Goal: Information Seeking & Learning: Learn about a topic

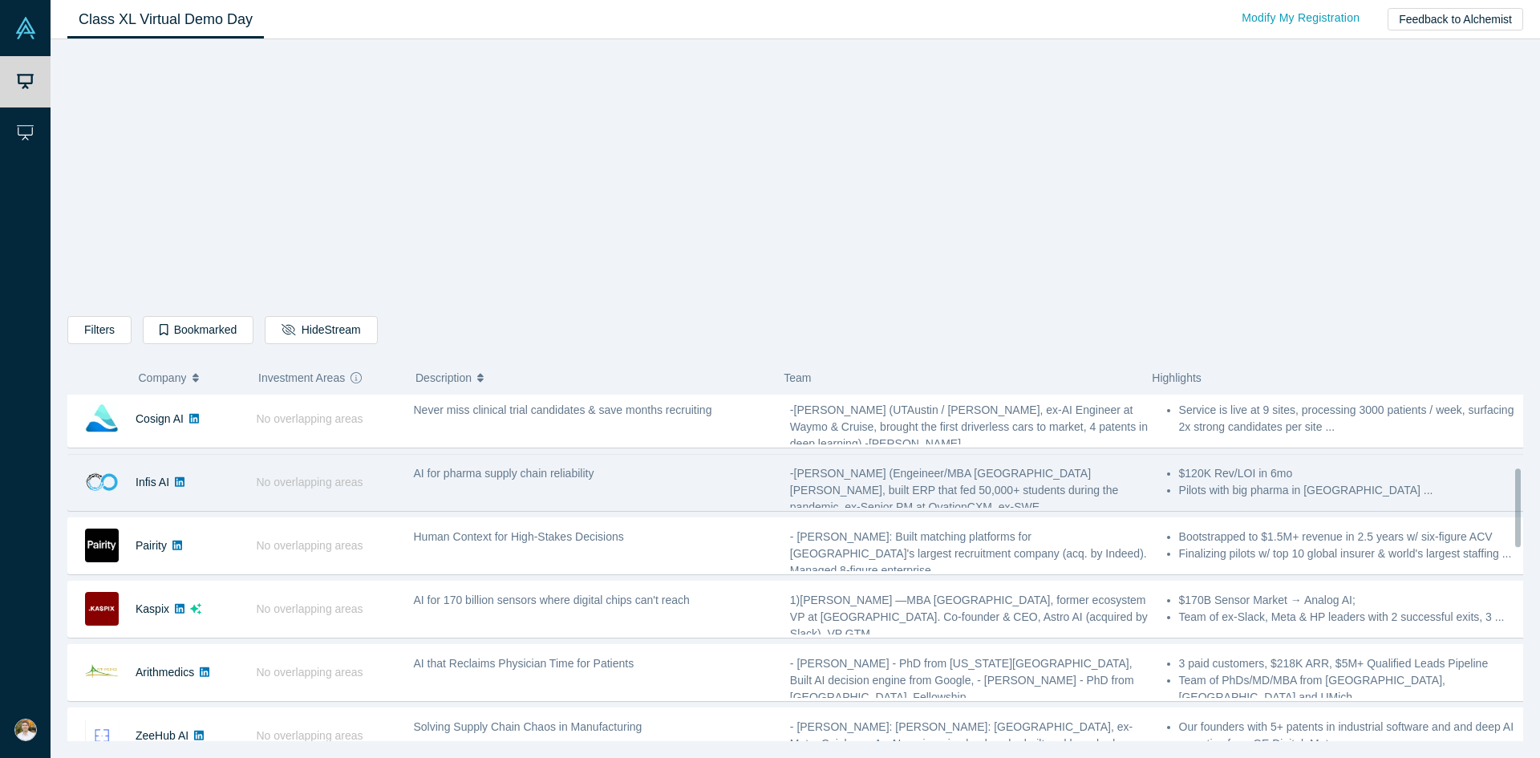
scroll to position [401, 0]
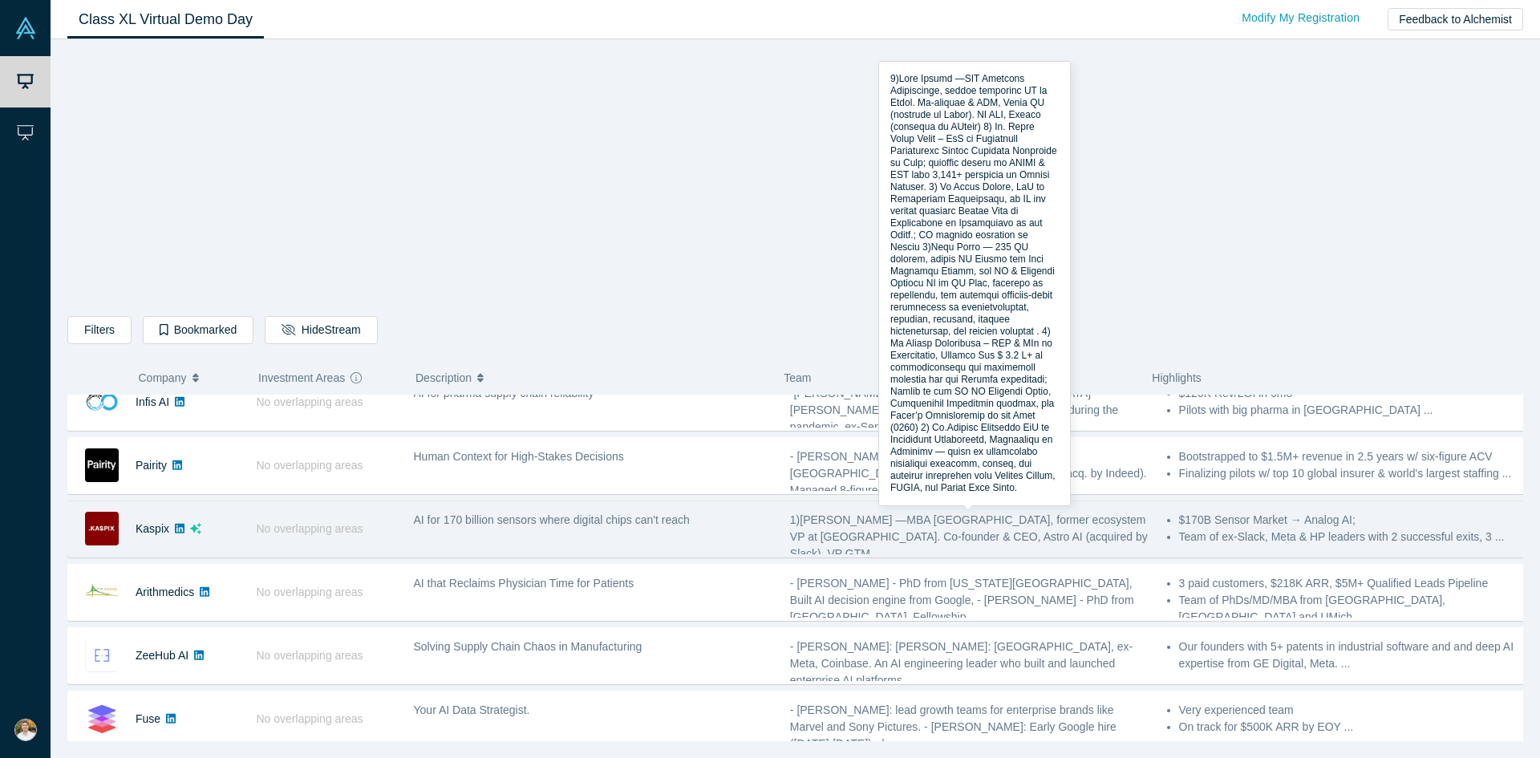
click at [725, 537] on div "AI for 170 billion sensors where digital chips can't reach" at bounding box center [593, 529] width 376 height 51
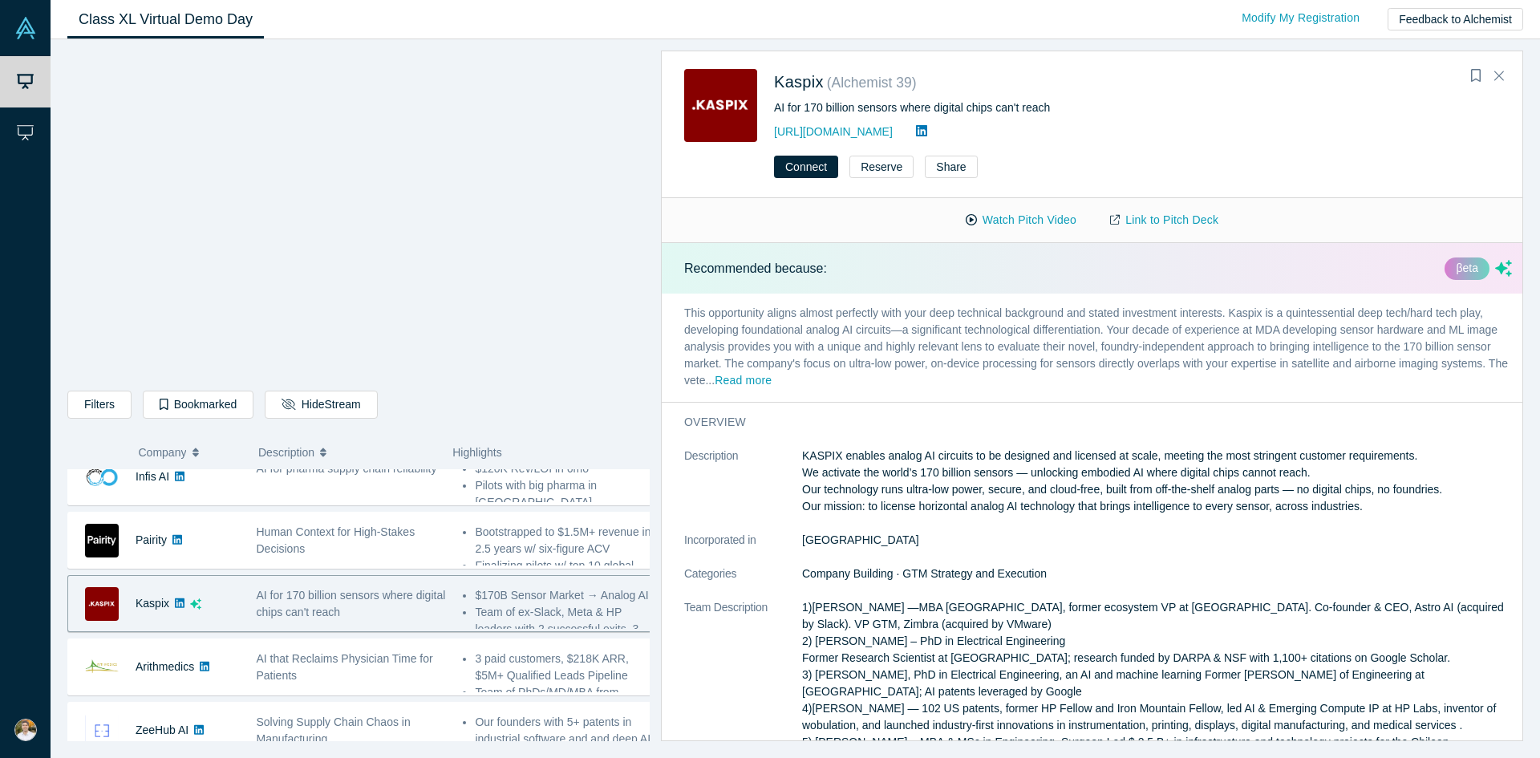
drag, startPoint x: 1124, startPoint y: 486, endPoint x: 782, endPoint y: 320, distance: 380.5
click at [782, 320] on div "Recommended because: βeta This opportunity aligns almost perfectly with your de…" at bounding box center [1098, 497] width 873 height 509
click at [814, 325] on p "This opportunity aligns almost perfectly with your deep technical background an…" at bounding box center [1098, 348] width 873 height 108
click at [771, 384] on button "Read more" at bounding box center [743, 381] width 57 height 18
click at [921, 379] on p "This opportunity aligns almost perfectly with your deep technical background an…" at bounding box center [1098, 348] width 873 height 108
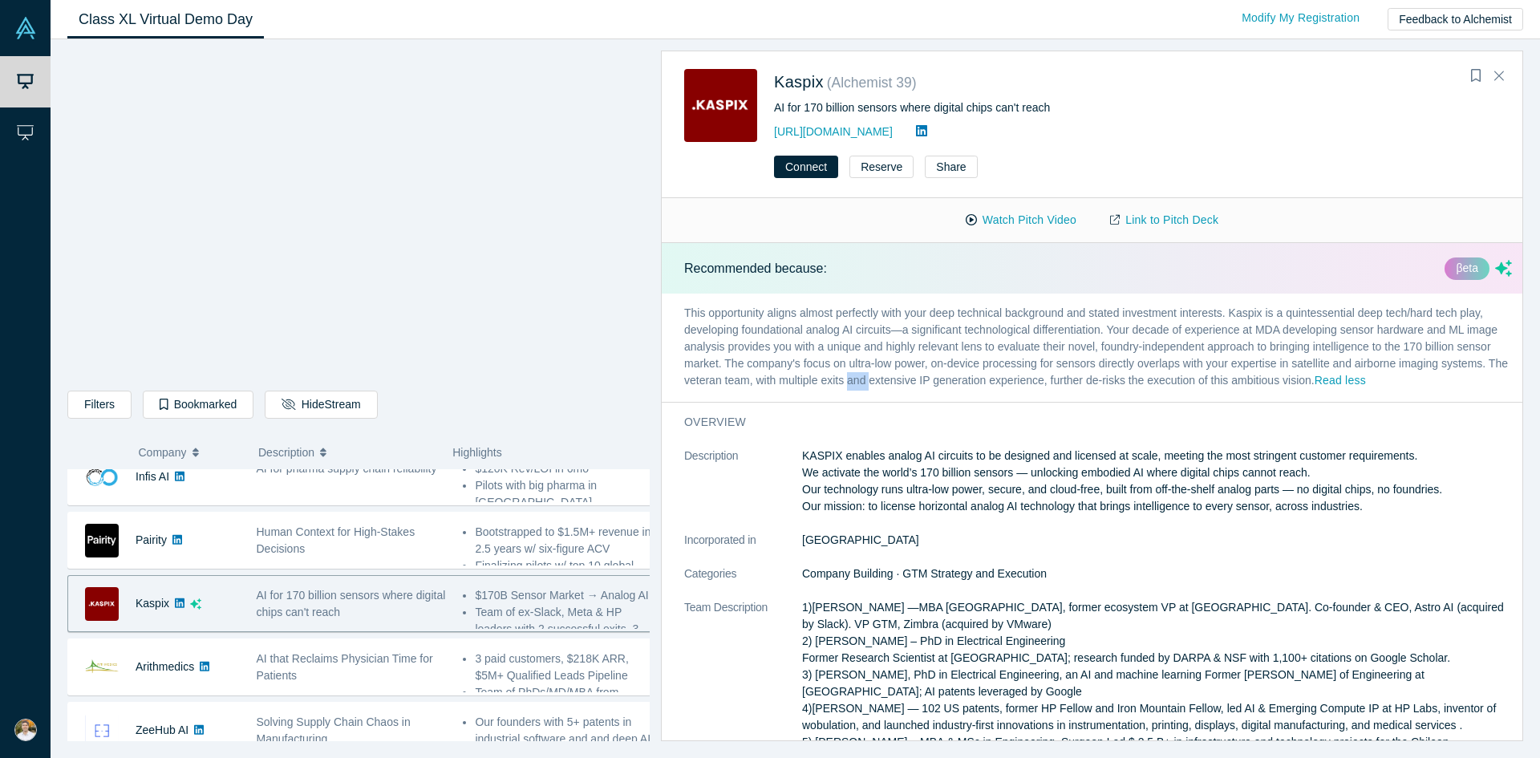
click at [921, 379] on p "This opportunity aligns almost perfectly with your deep technical background an…" at bounding box center [1098, 348] width 873 height 108
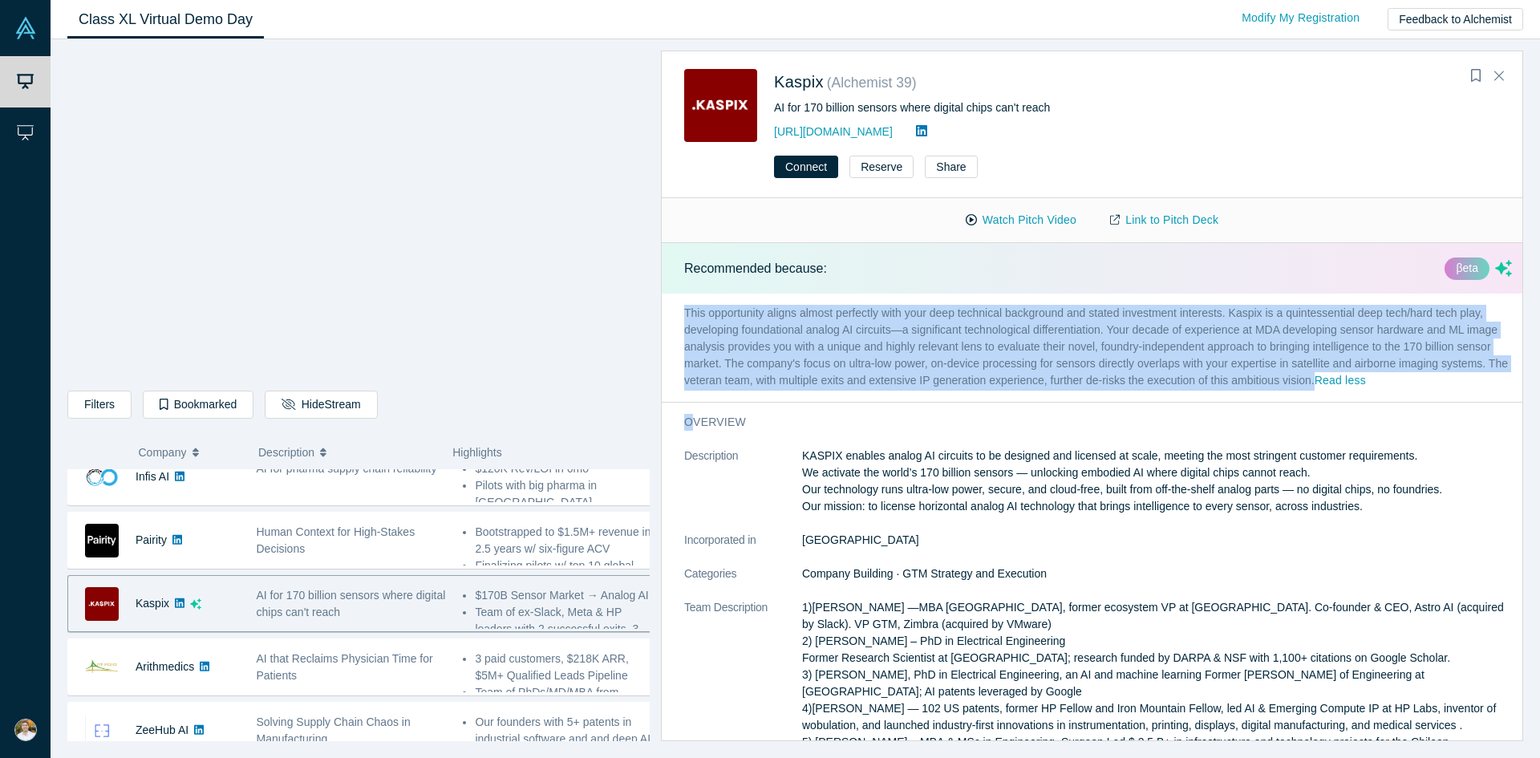
drag, startPoint x: 921, startPoint y: 379, endPoint x: 899, endPoint y: 343, distance: 42.1
click at [899, 343] on p "This opportunity aligns almost perfectly with your deep technical background an…" at bounding box center [1098, 348] width 873 height 108
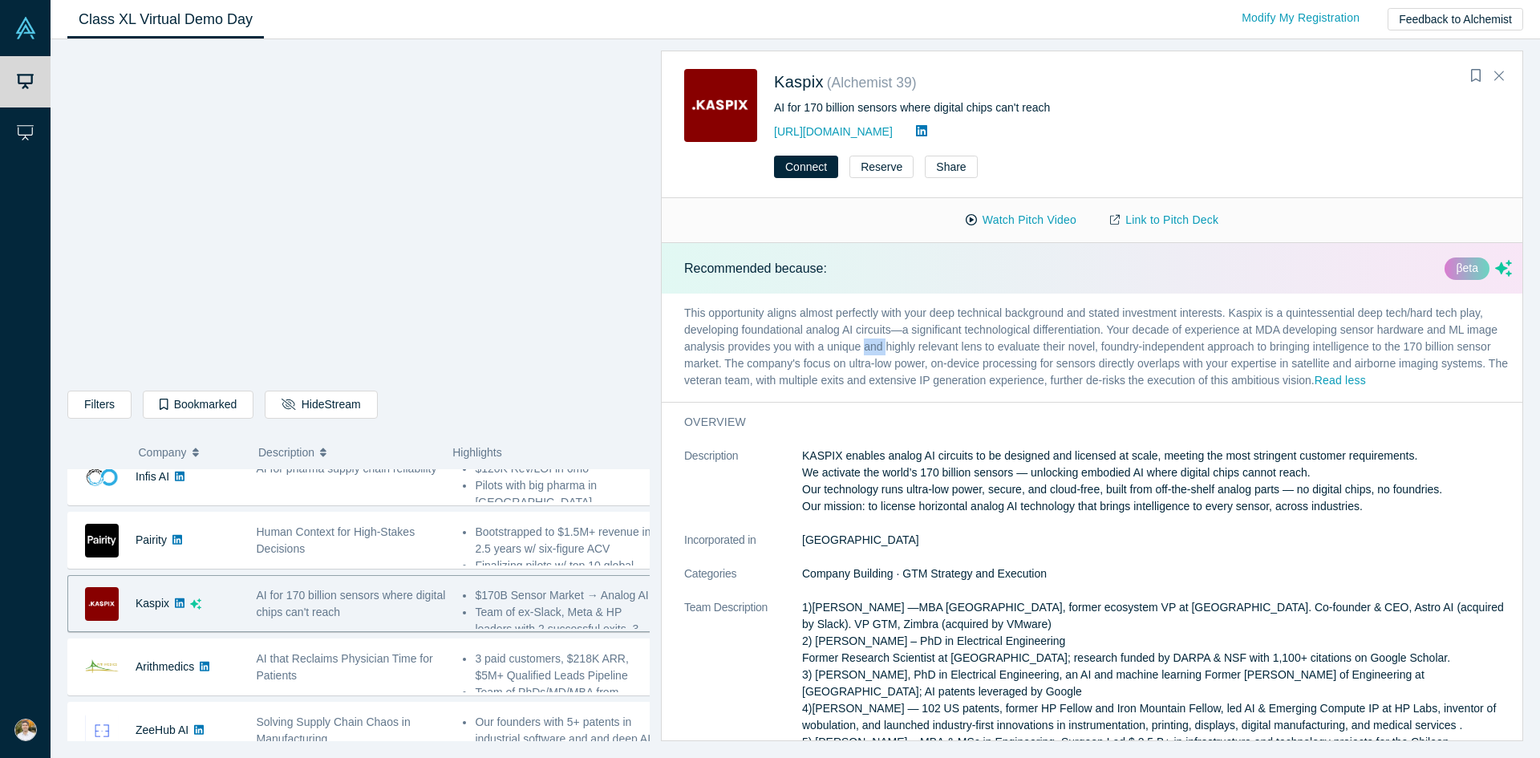
click at [899, 343] on p "This opportunity aligns almost perfectly with your deep technical background an…" at bounding box center [1098, 348] width 873 height 108
drag, startPoint x: 899, startPoint y: 343, endPoint x: 875, endPoint y: 364, distance: 31.8
click at [881, 358] on p "This opportunity aligns almost perfectly with your deep technical background an…" at bounding box center [1098, 348] width 873 height 108
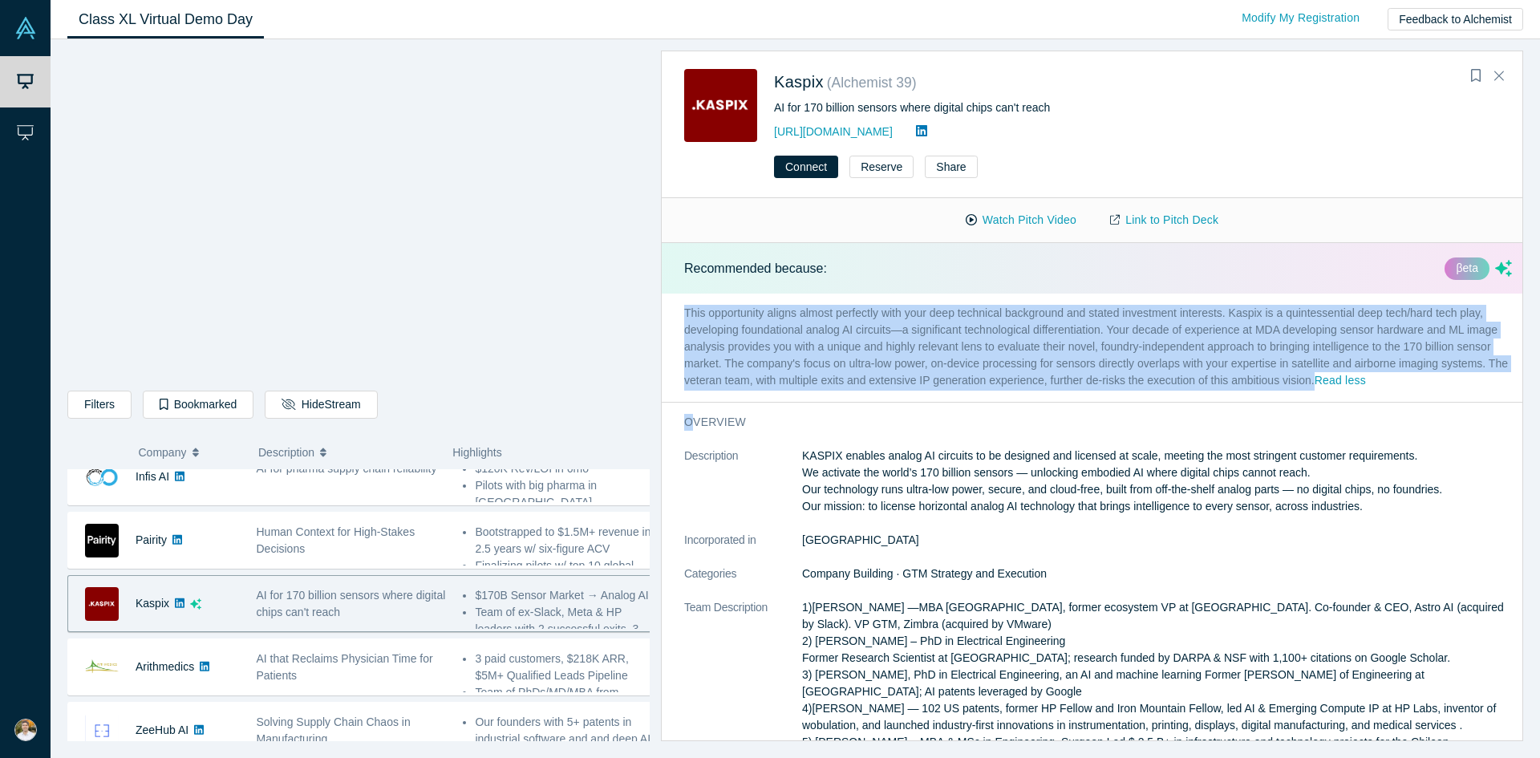
click at [875, 364] on p "This opportunity aligns almost perfectly with your deep technical background an…" at bounding box center [1098, 348] width 873 height 108
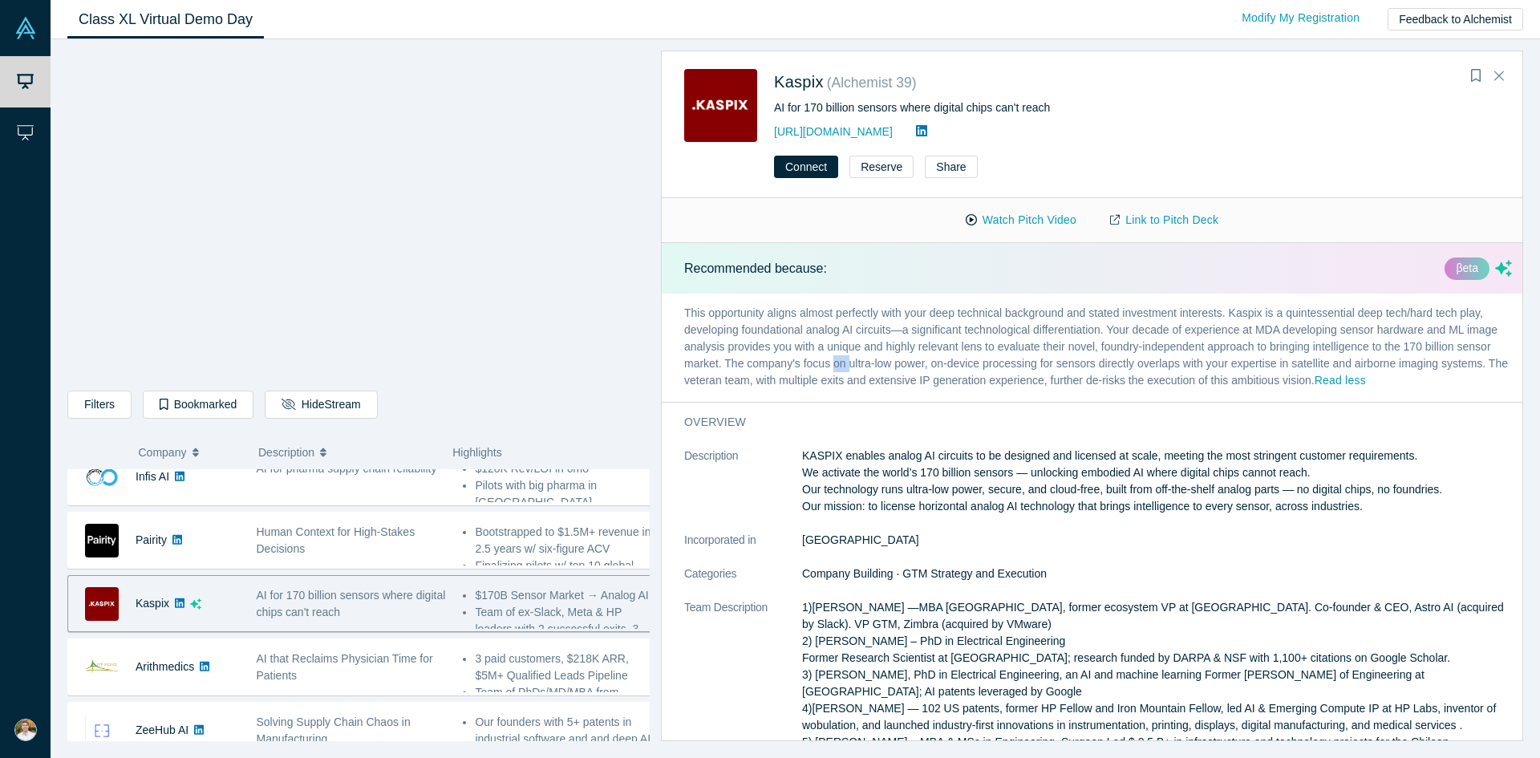
click at [875, 364] on p "This opportunity aligns almost perfectly with your deep technical background an…" at bounding box center [1098, 348] width 873 height 108
click at [909, 380] on p "This opportunity aligns almost perfectly with your deep technical background an…" at bounding box center [1098, 348] width 873 height 108
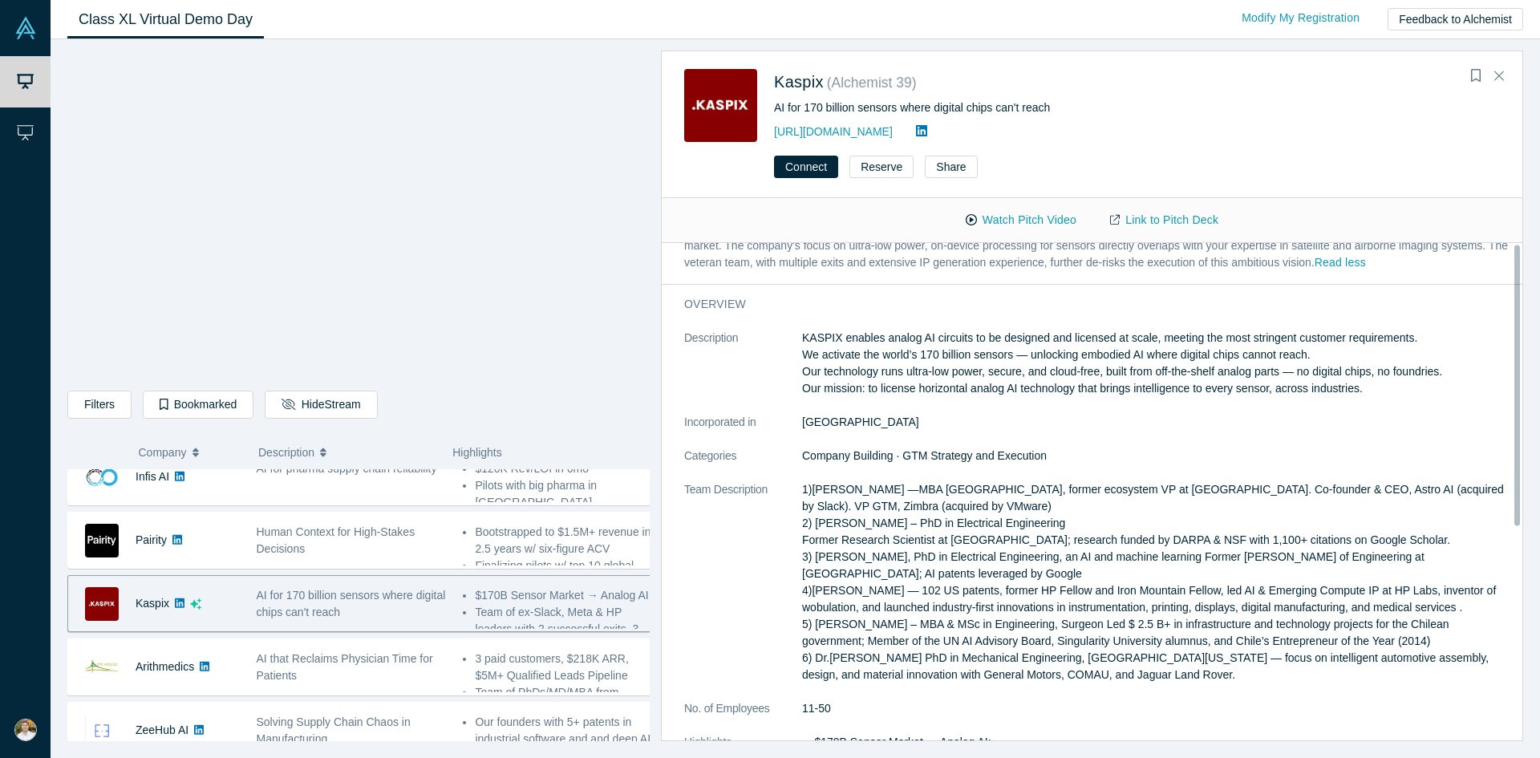
scroll to position [0, 0]
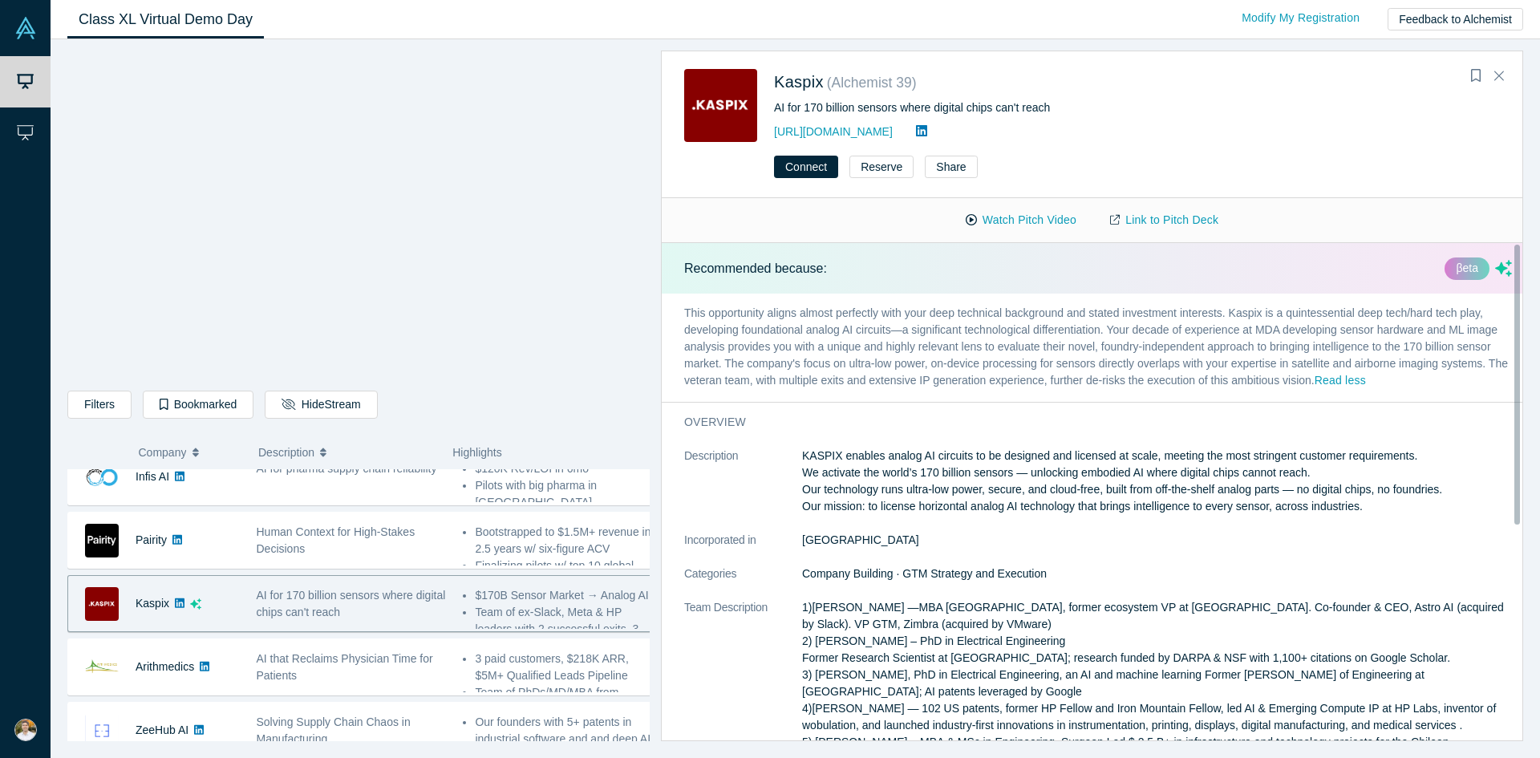
click at [951, 499] on p "KASPIX enables analog AI circuits to be designed and licensed at scale, meeting…" at bounding box center [1157, 480] width 710 height 67
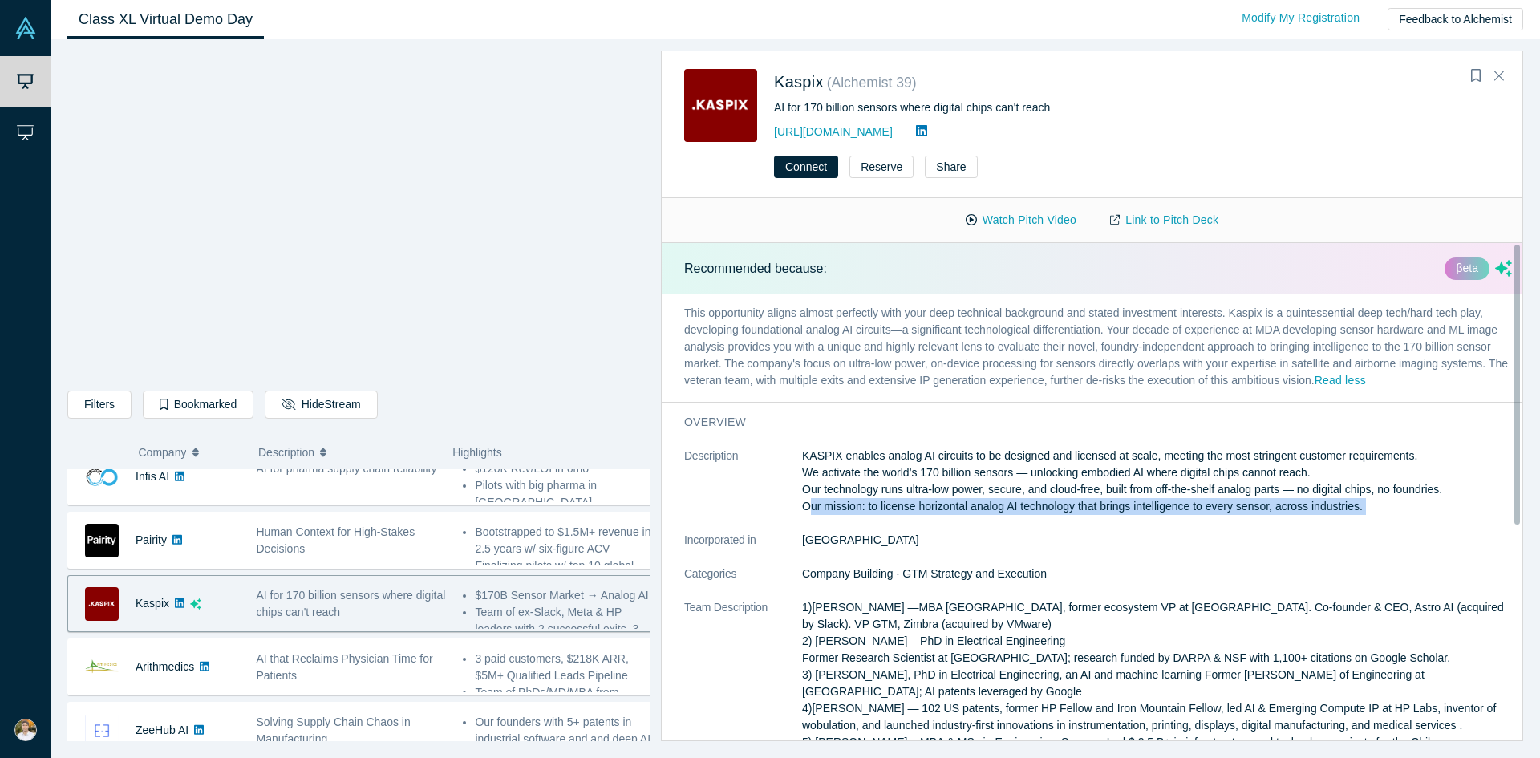
click at [951, 499] on p "KASPIX enables analog AI circuits to be designed and licensed at scale, meeting…" at bounding box center [1157, 480] width 710 height 67
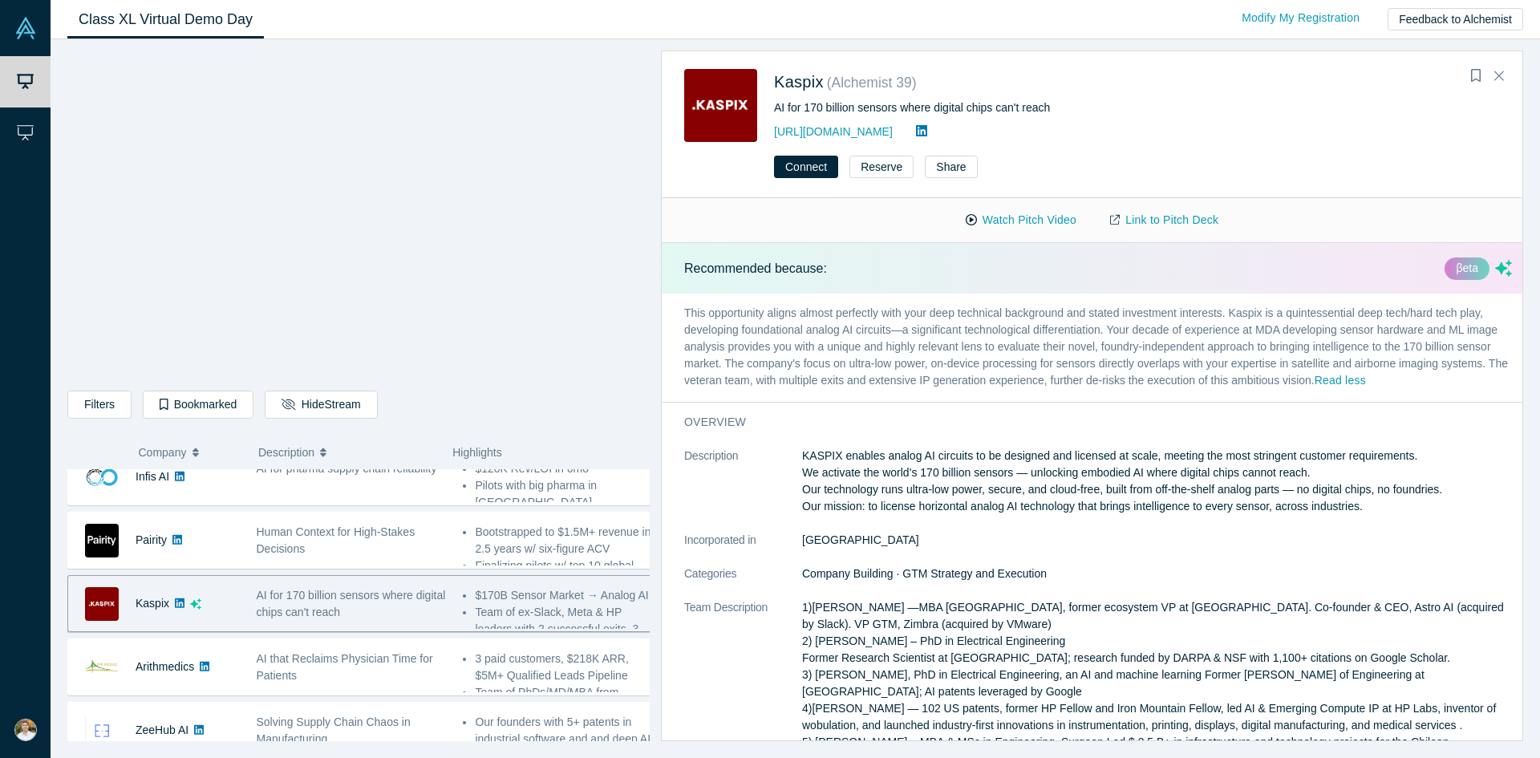
click at [995, 496] on p "KASPIX enables analog AI circuits to be designed and licensed at scale, meeting…" at bounding box center [1157, 480] width 710 height 67
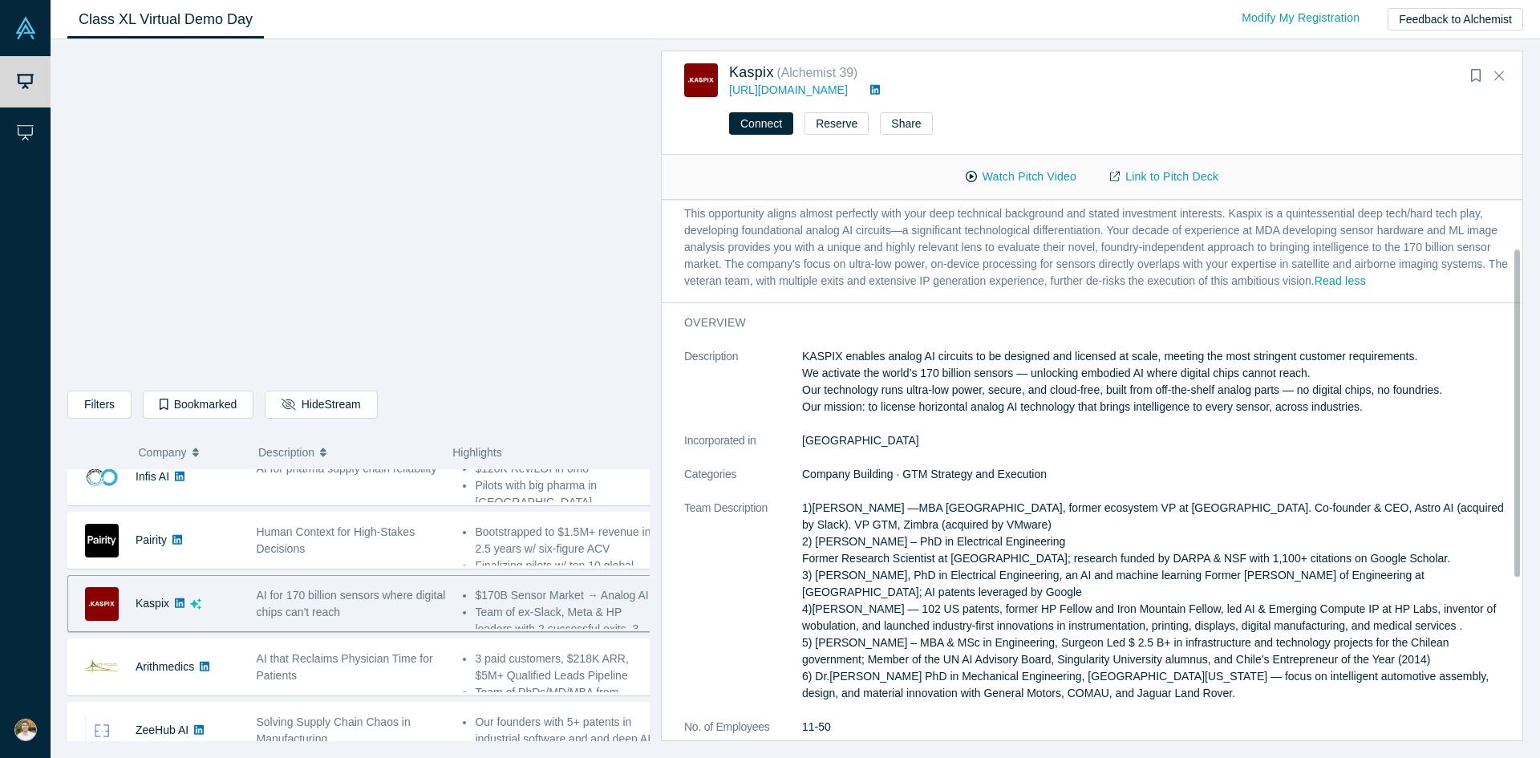
scroll to position [80, 0]
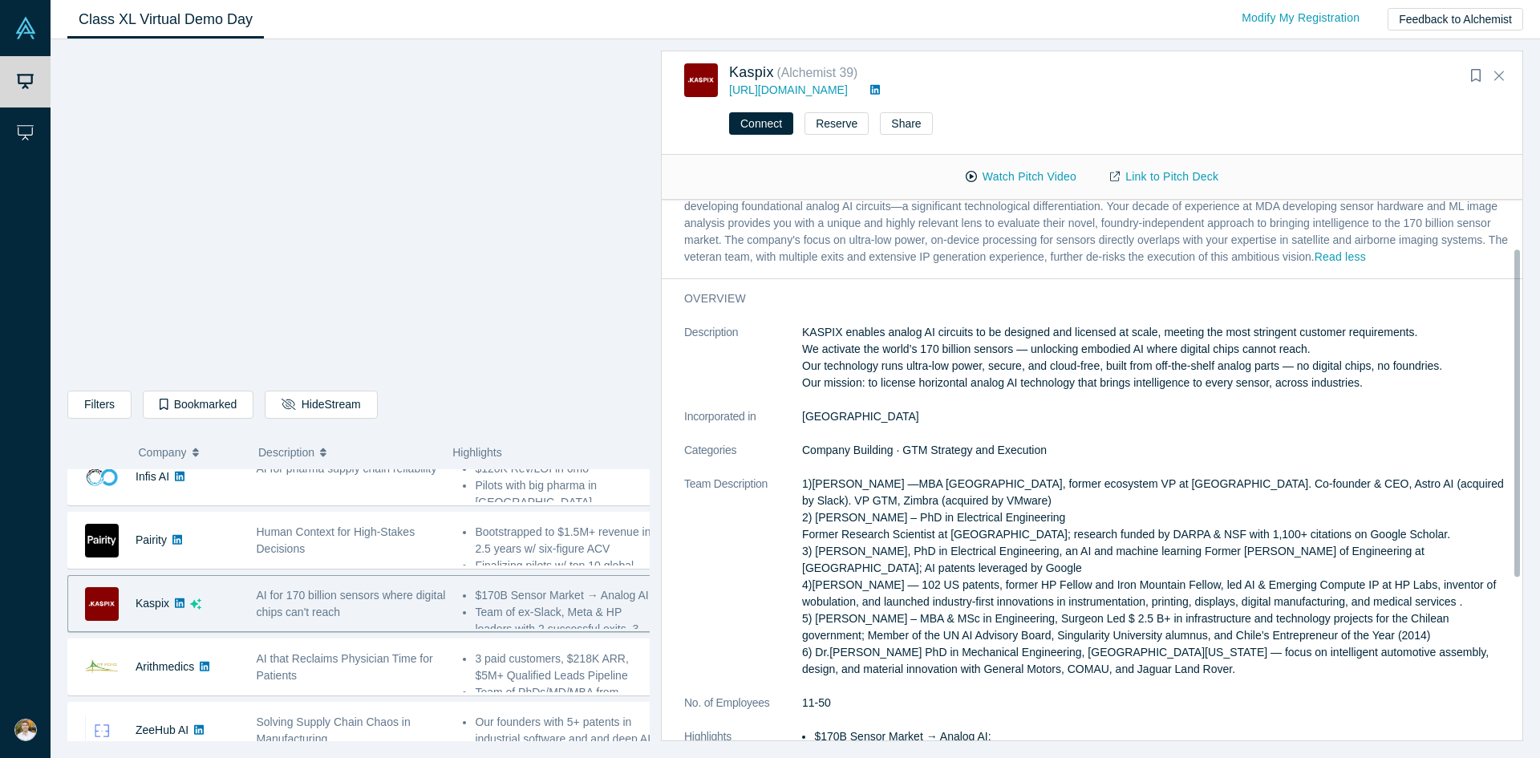
click at [935, 516] on p "1)[PERSON_NAME] —MBA [GEOGRAPHIC_DATA], former ecosystem VP at [GEOGRAPHIC_DATA…" at bounding box center [1157, 577] width 710 height 202
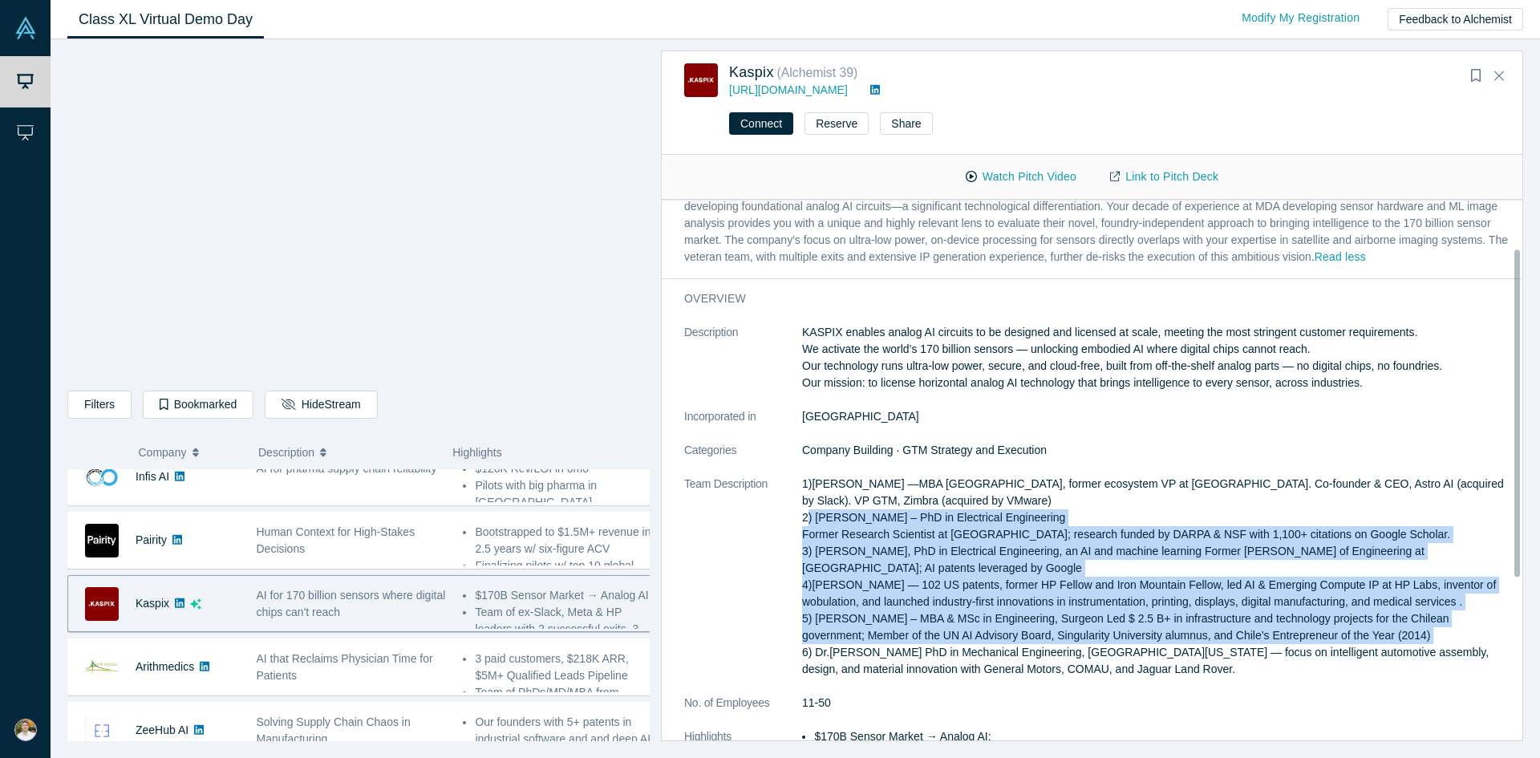
drag, startPoint x: 935, startPoint y: 516, endPoint x: 1002, endPoint y: 634, distance: 135.1
click at [1002, 634] on p "1)[PERSON_NAME] —MBA [GEOGRAPHIC_DATA], former ecosystem VP at [GEOGRAPHIC_DATA…" at bounding box center [1157, 577] width 710 height 202
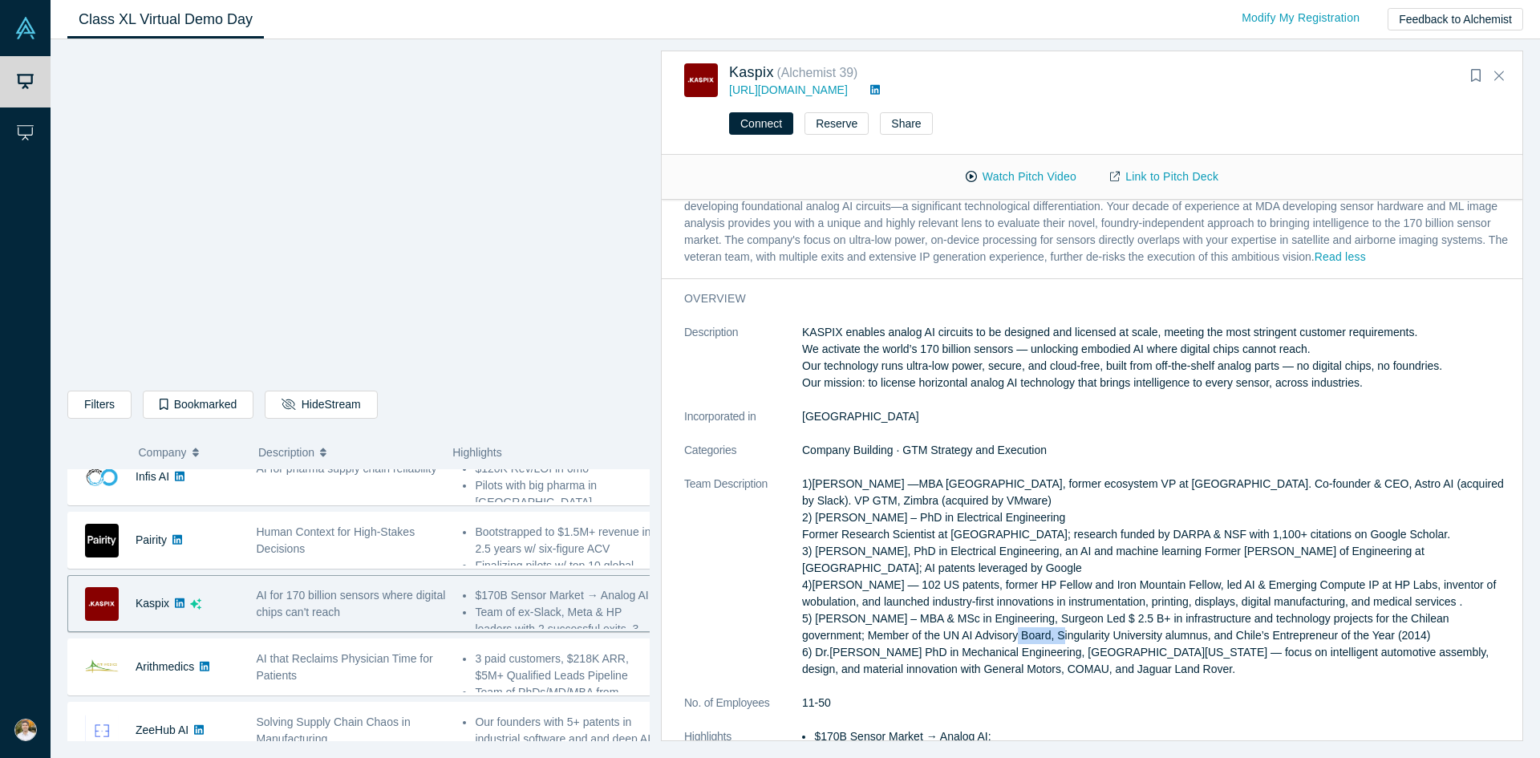
click at [1002, 634] on p "1)[PERSON_NAME] —MBA [GEOGRAPHIC_DATA], former ecosystem VP at [GEOGRAPHIC_DATA…" at bounding box center [1157, 577] width 710 height 202
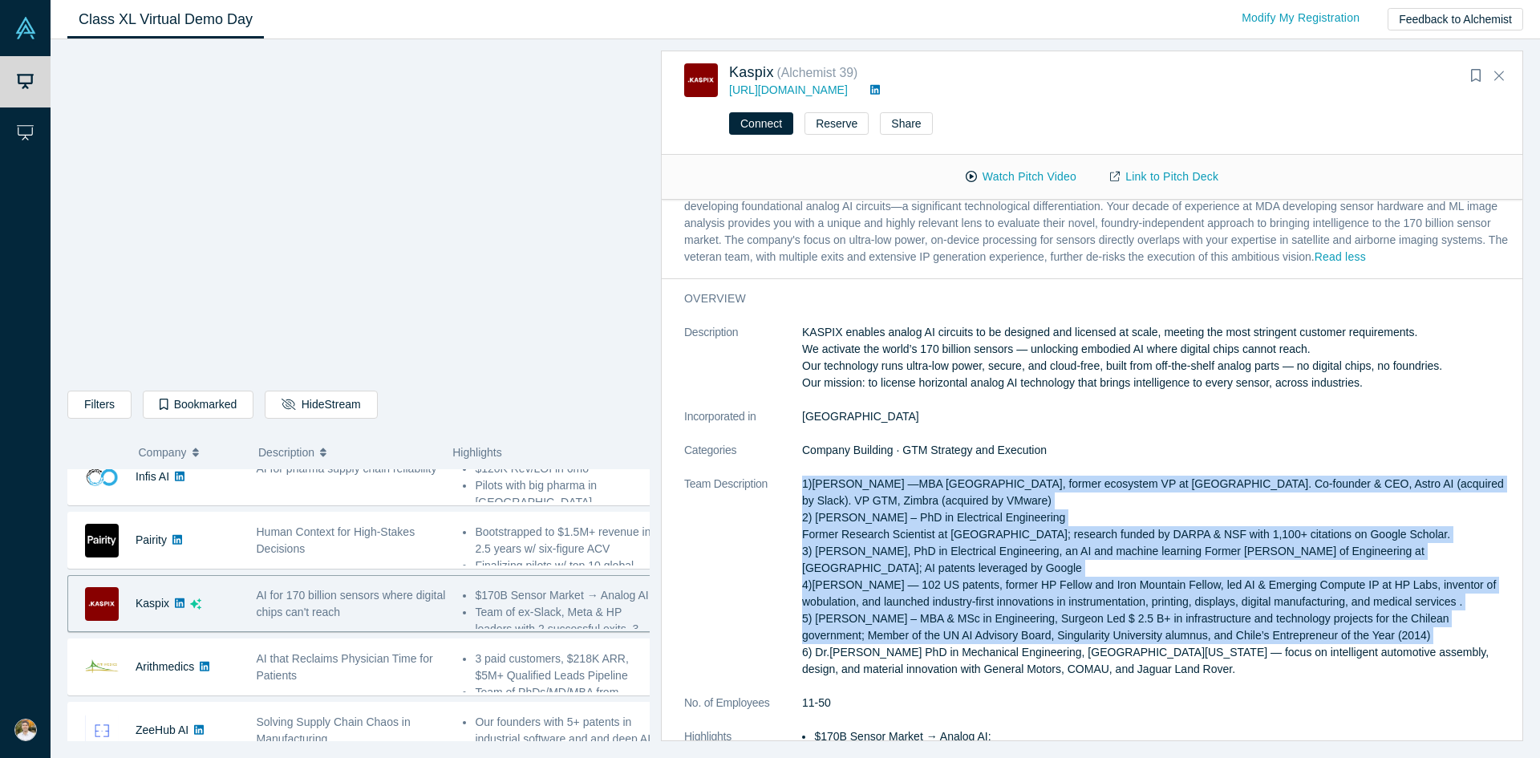
drag, startPoint x: 1002, startPoint y: 634, endPoint x: 973, endPoint y: 506, distance: 130.9
click at [973, 506] on p "1)[PERSON_NAME] —MBA [GEOGRAPHIC_DATA], former ecosystem VP at [GEOGRAPHIC_DATA…" at bounding box center [1157, 577] width 710 height 202
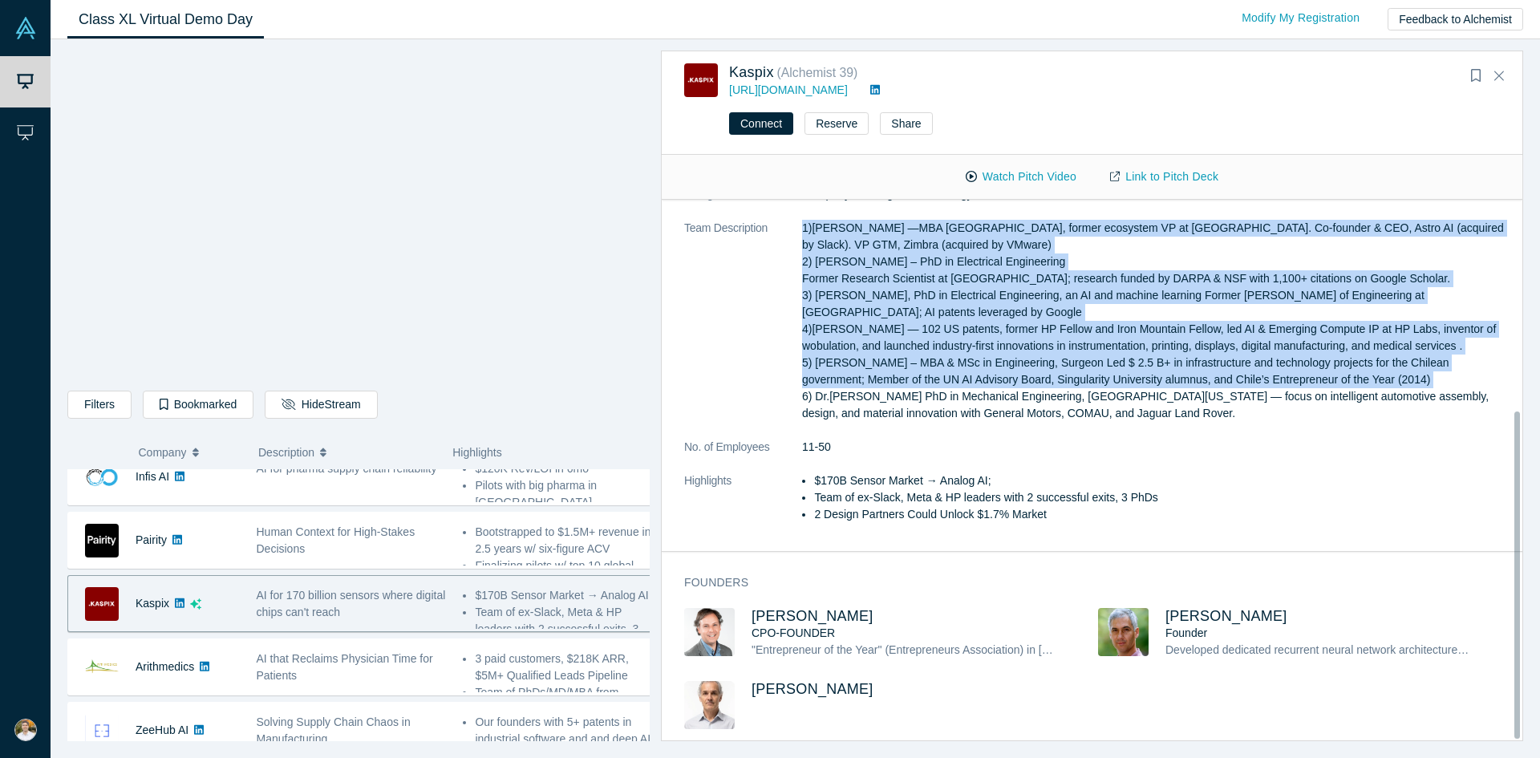
scroll to position [0, 0]
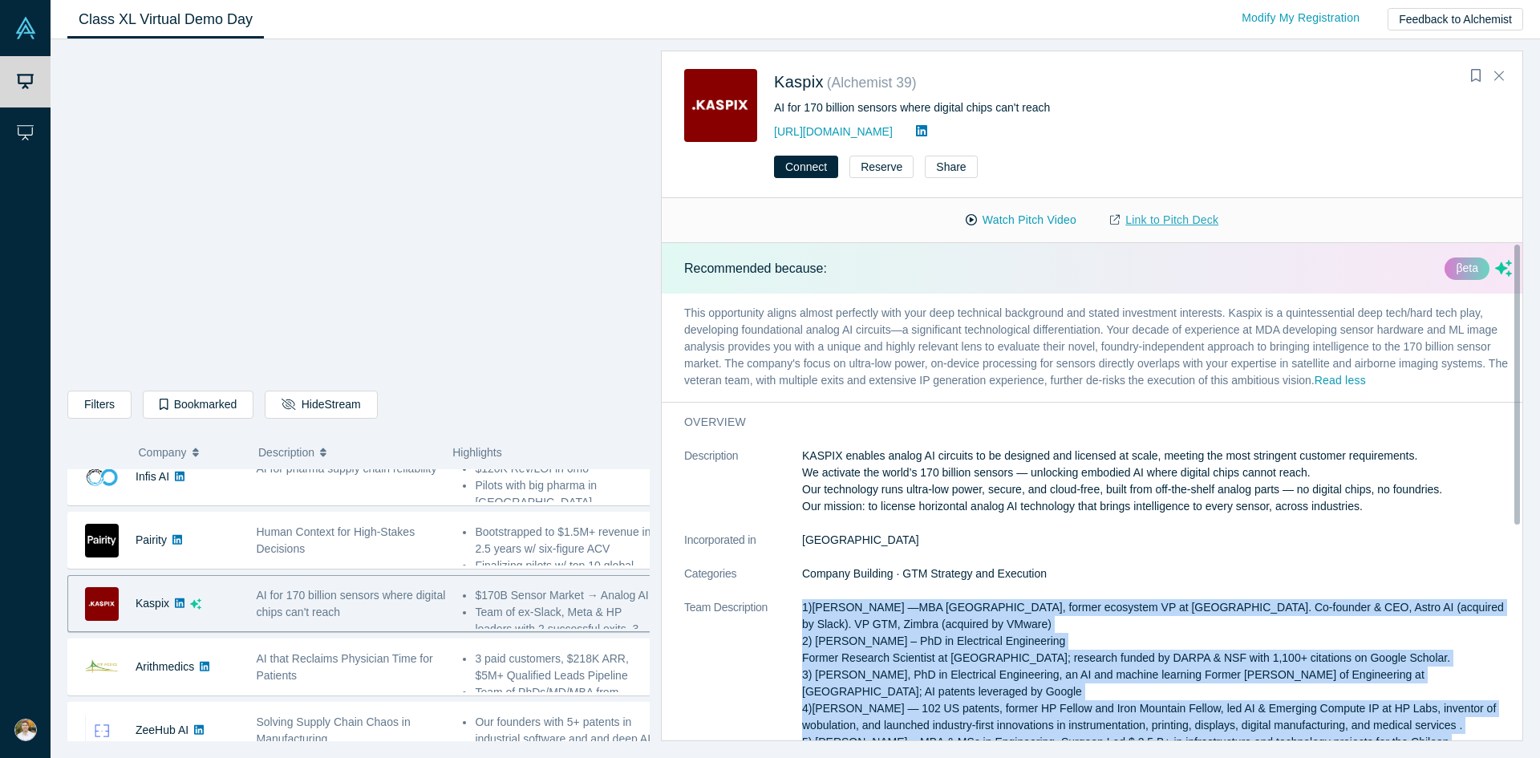
click at [1176, 225] on link "Link to Pitch Deck" at bounding box center [1164, 220] width 142 height 28
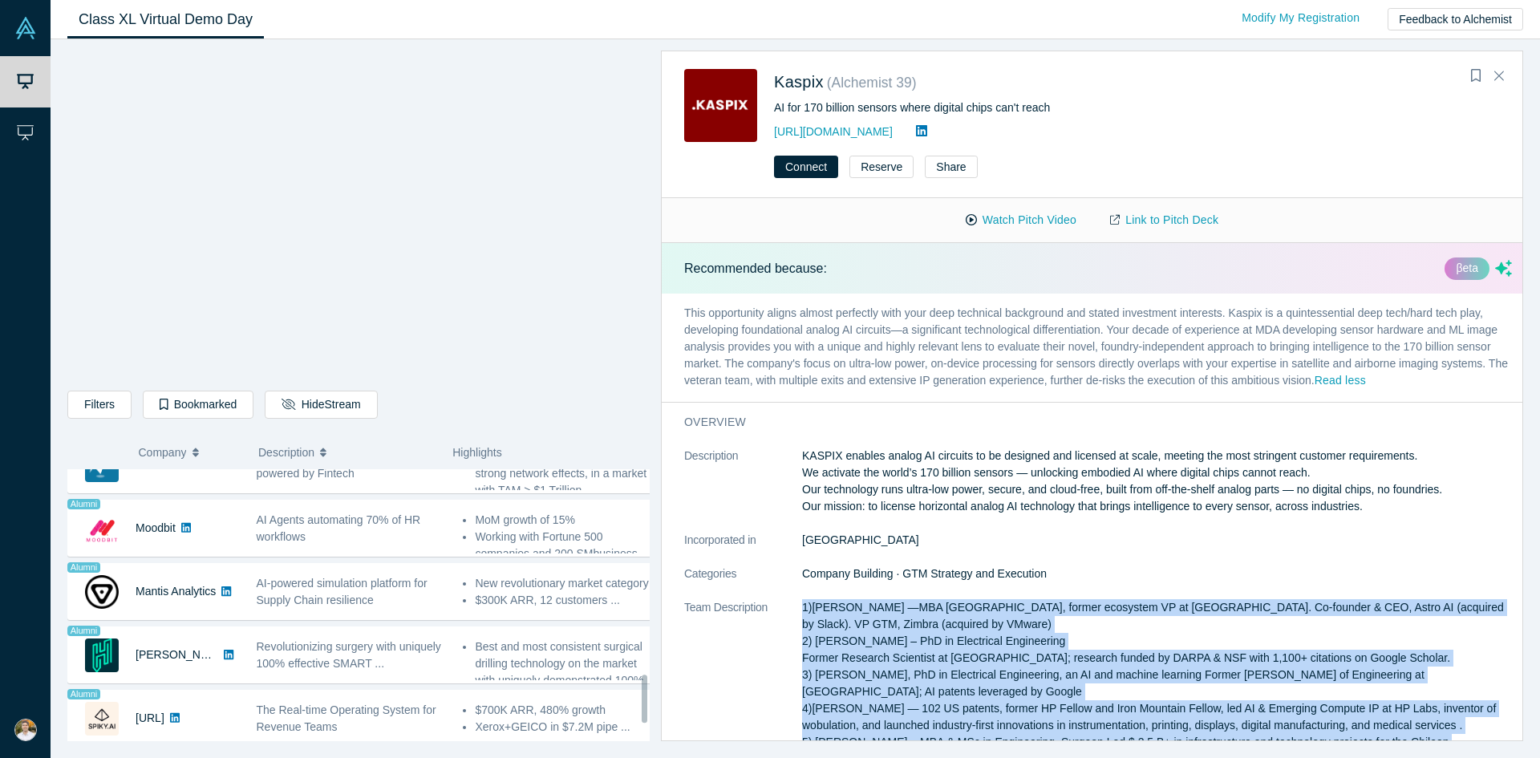
scroll to position [1249, 0]
